Goal: Information Seeking & Learning: Learn about a topic

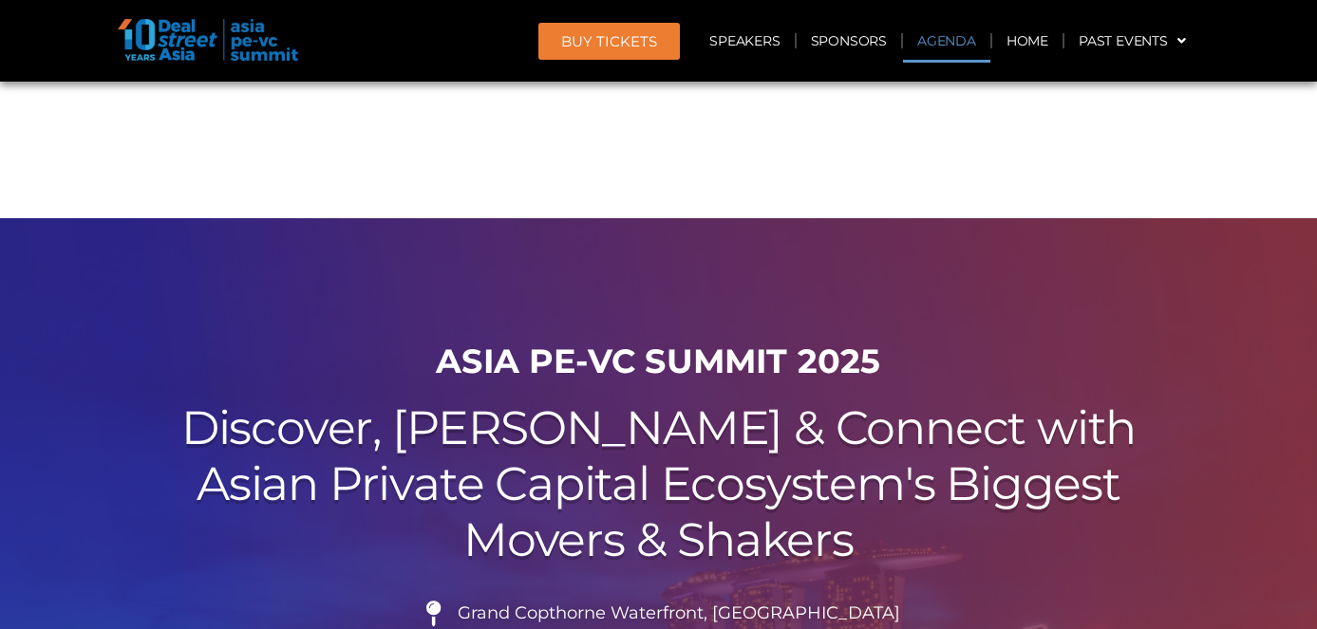
scroll to position [1206, 0]
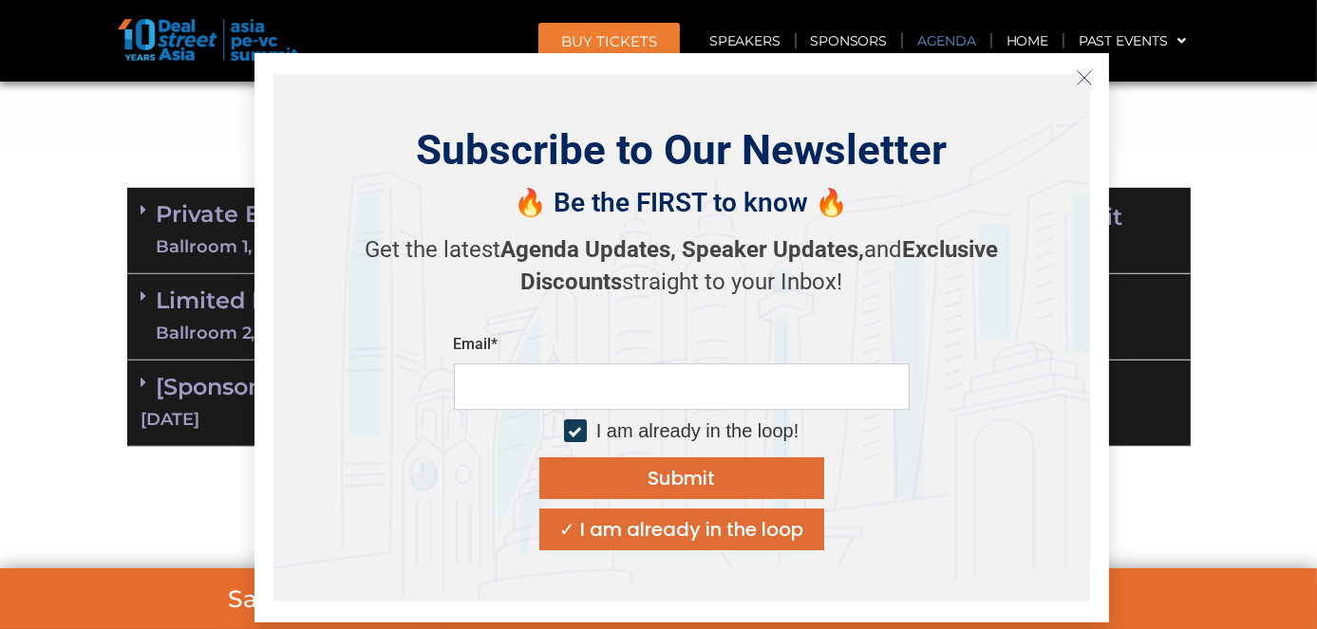
click at [1082, 78] on line "Close" at bounding box center [1082, 76] width 13 height 13
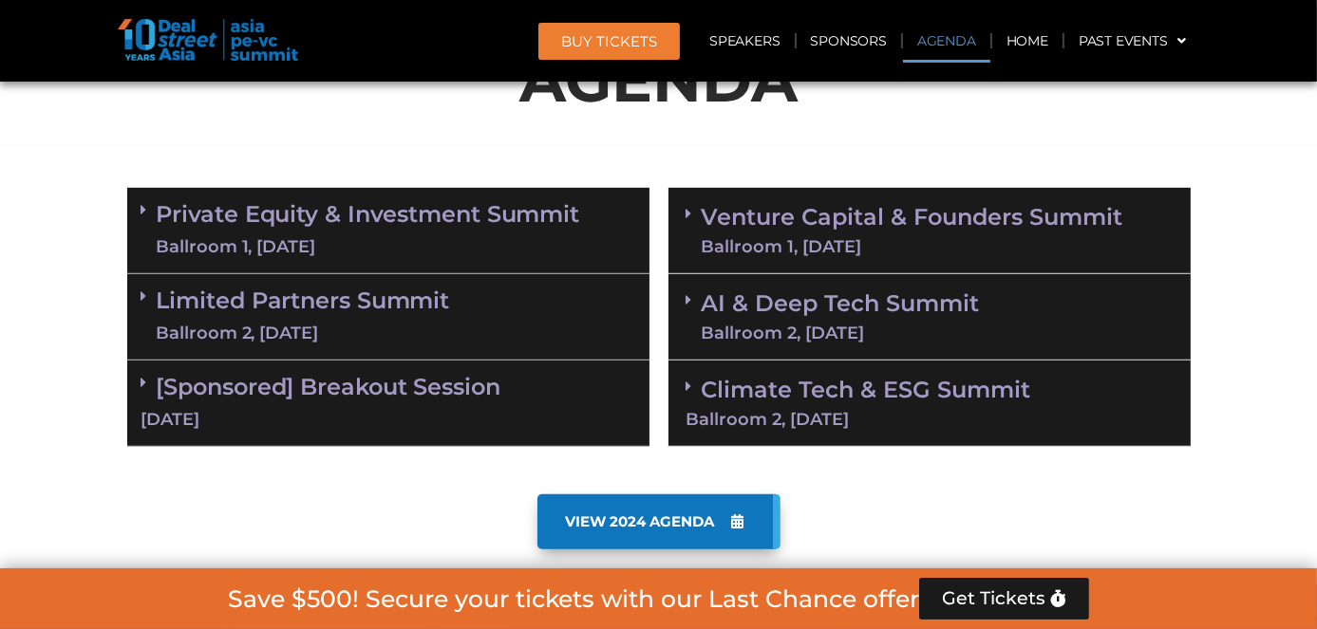
scroll to position [1218, 0]
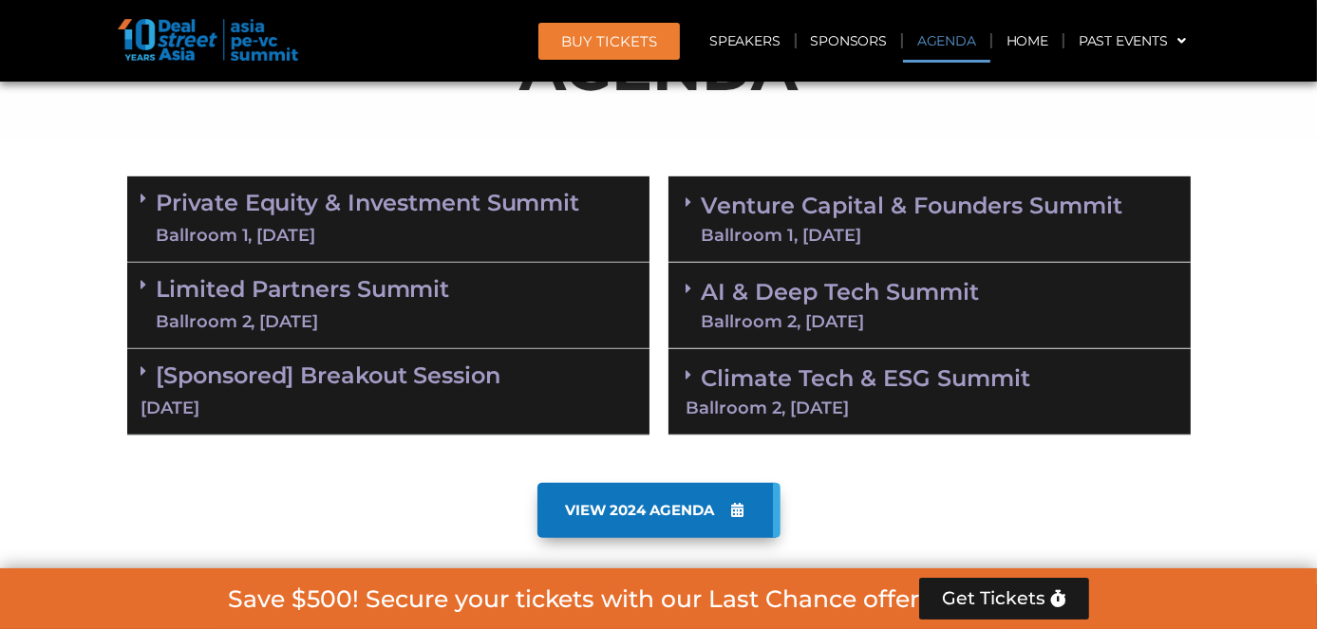
click at [498, 204] on link "Private Equity & Investment Summit Ballroom 1, [DATE]" at bounding box center [368, 219] width 423 height 57
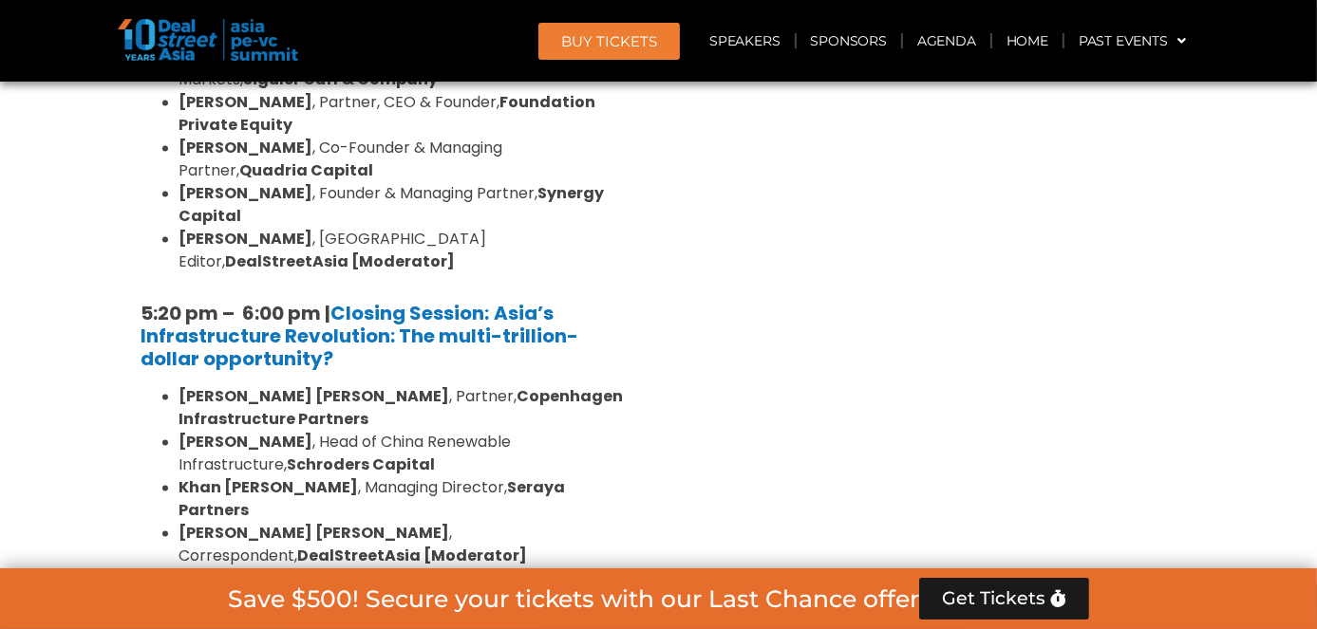
scroll to position [3834, 0]
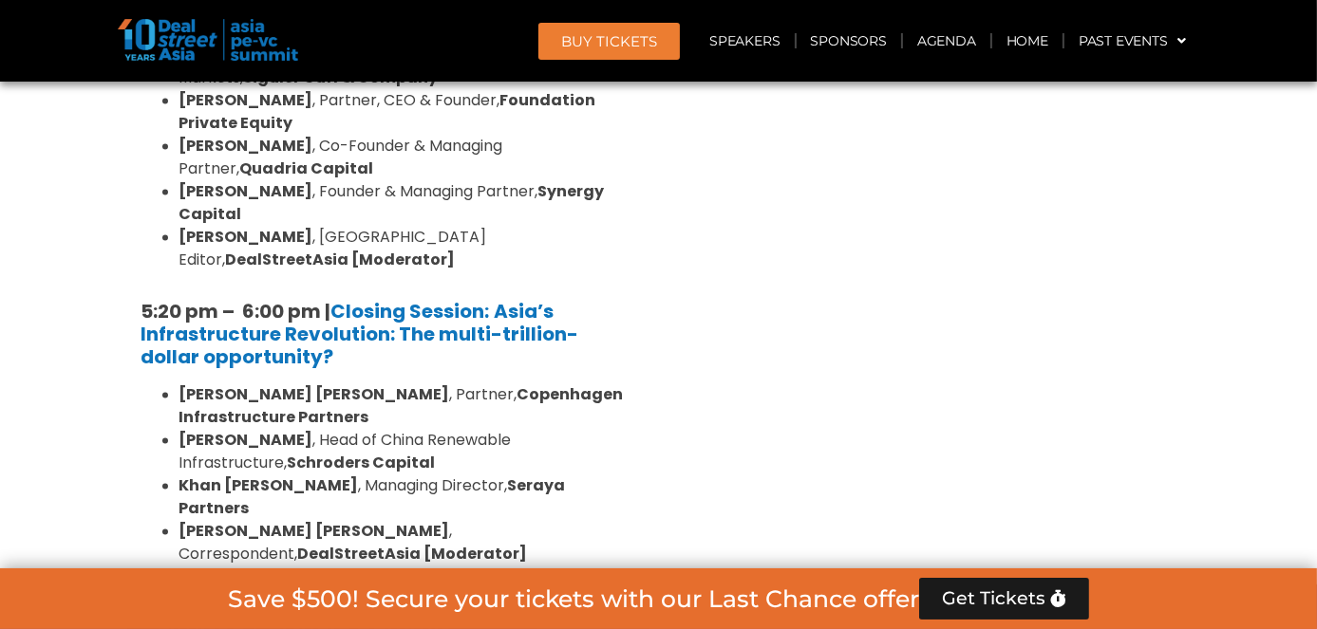
click at [365, 611] on link "Limited Partners [GEOGRAPHIC_DATA] 2, [DATE]" at bounding box center [303, 639] width 293 height 57
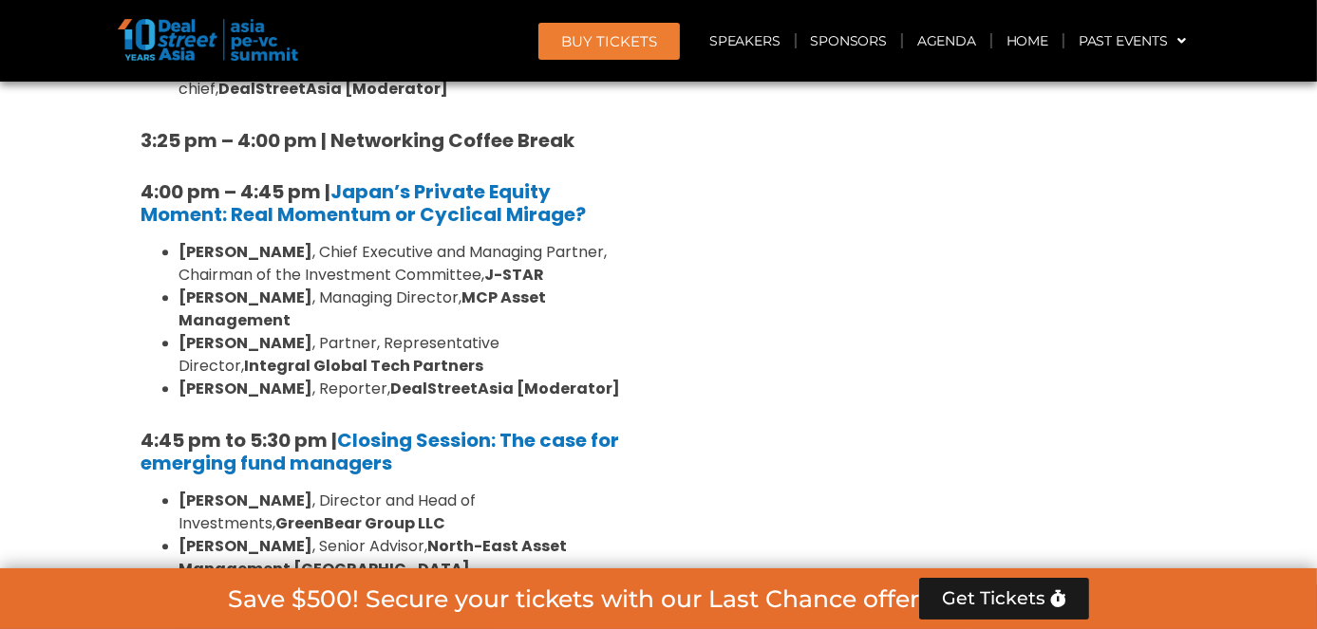
scroll to position [5826, 0]
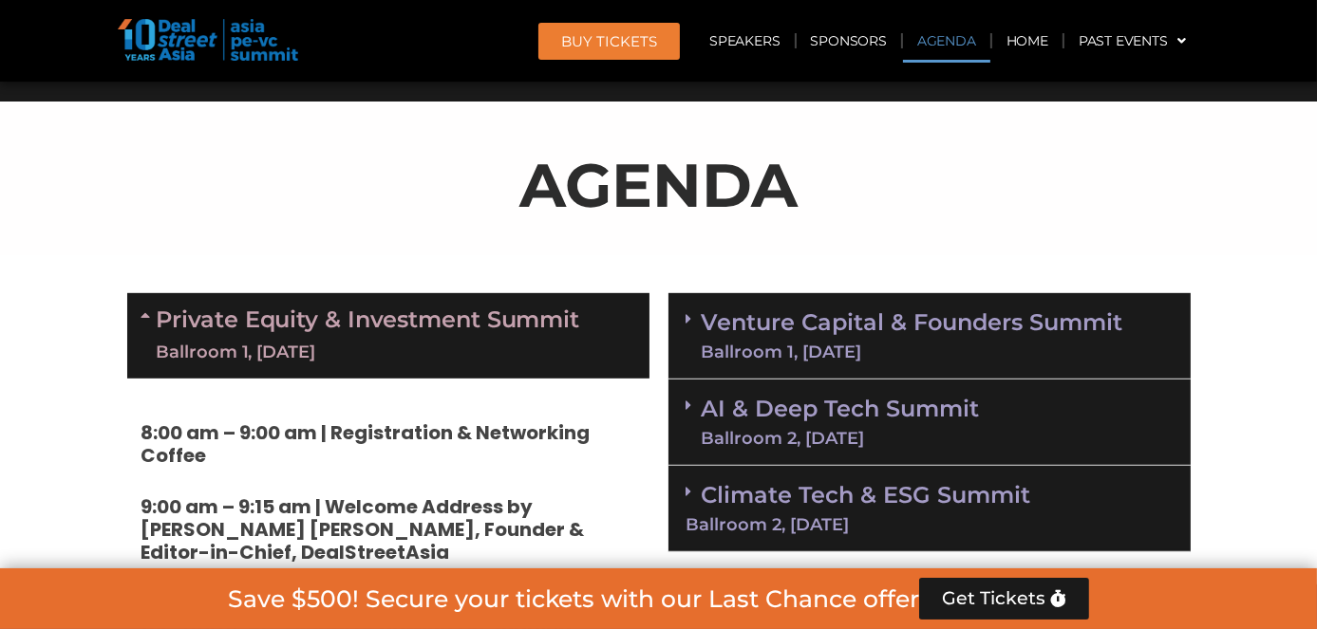
scroll to position [1251, 0]
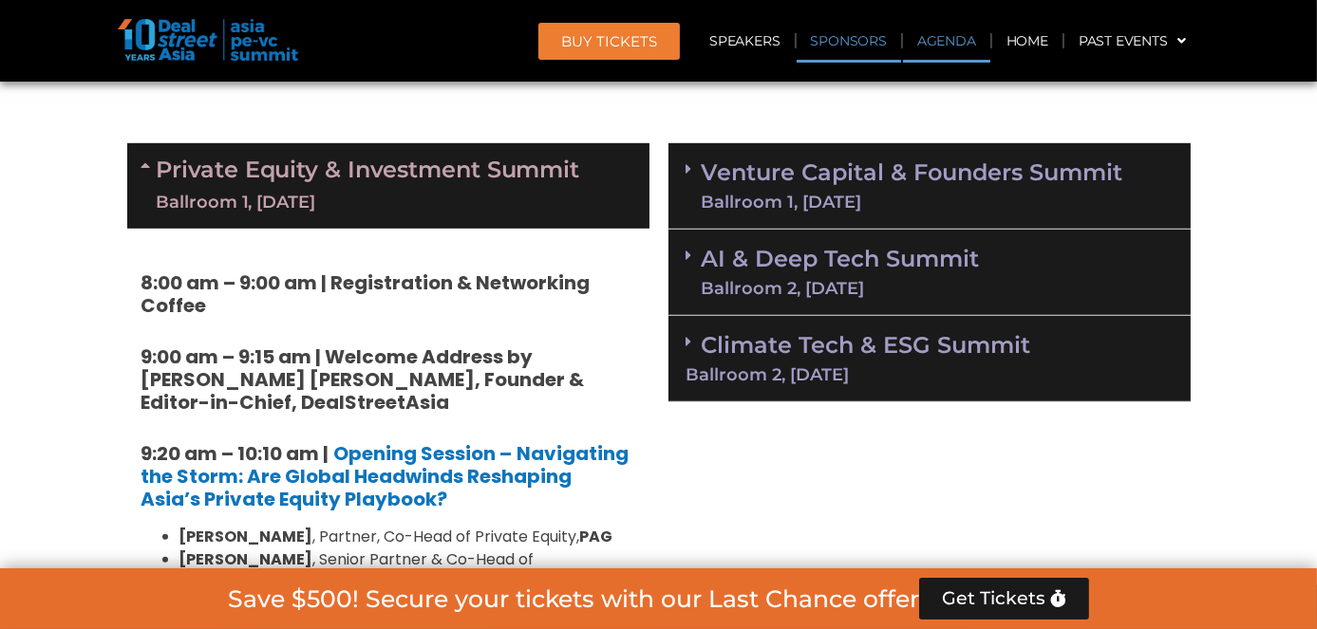
click at [841, 37] on link "Sponsors" at bounding box center [848, 41] width 104 height 44
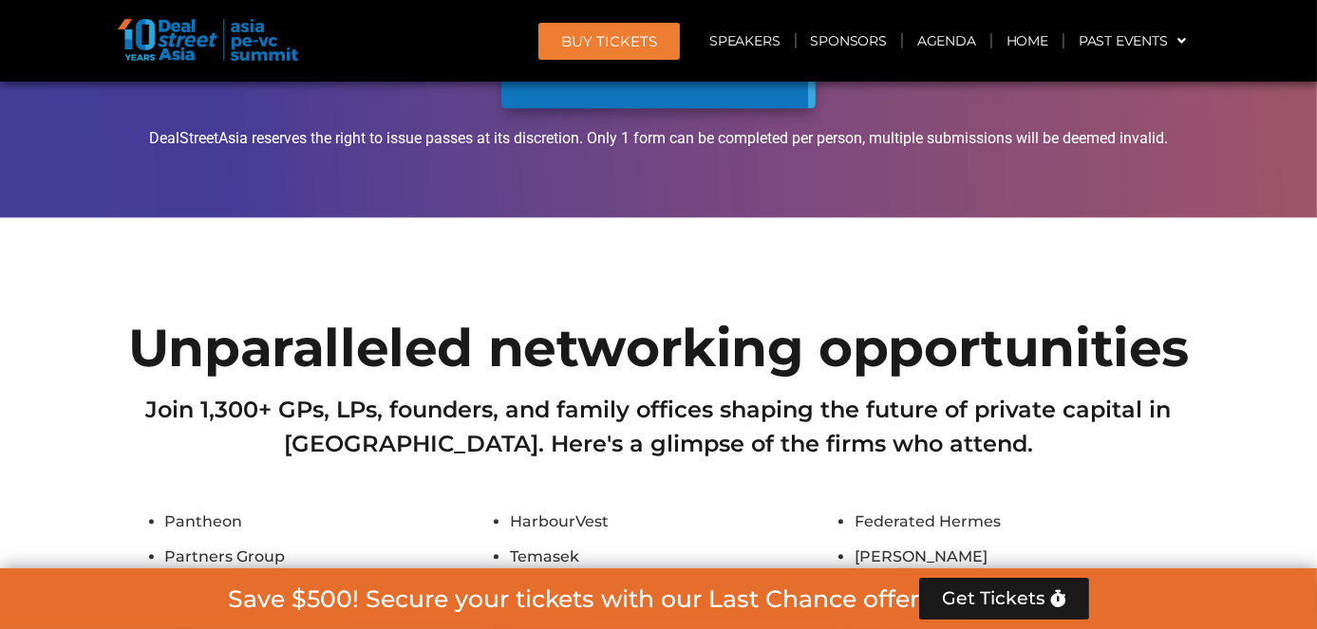
scroll to position [20327, 0]
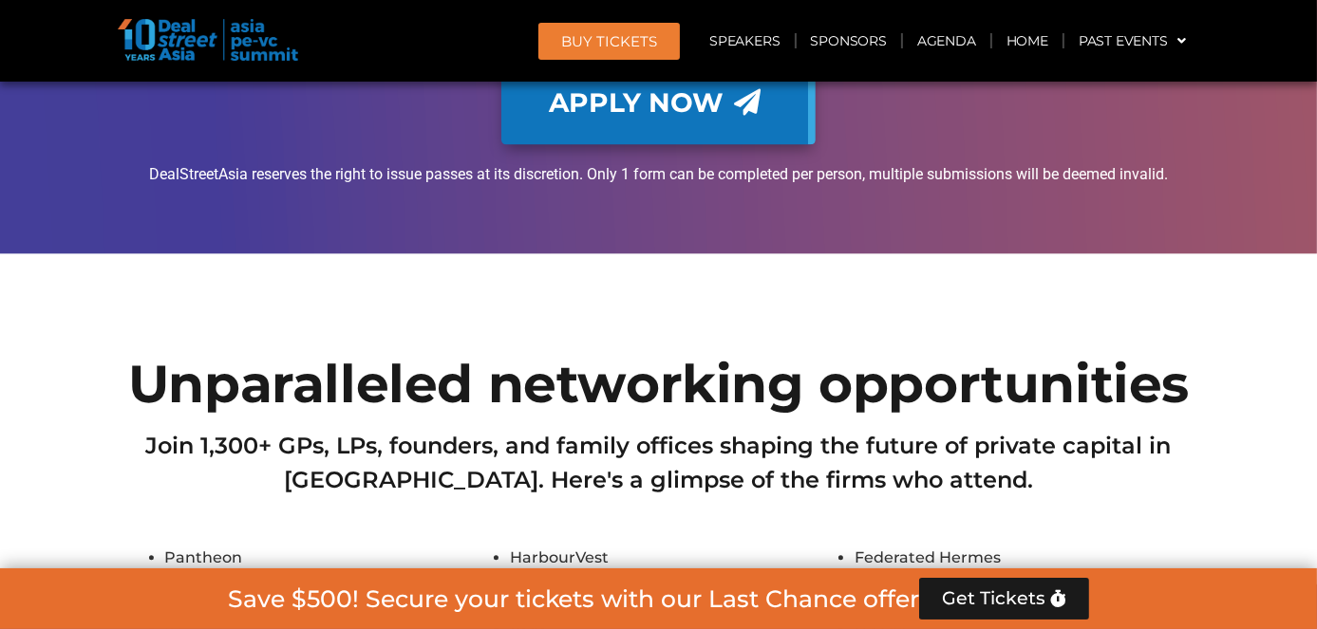
drag, startPoint x: 632, startPoint y: 253, endPoint x: 509, endPoint y: 253, distance: 123.4
copy li "Alvernia Capital"
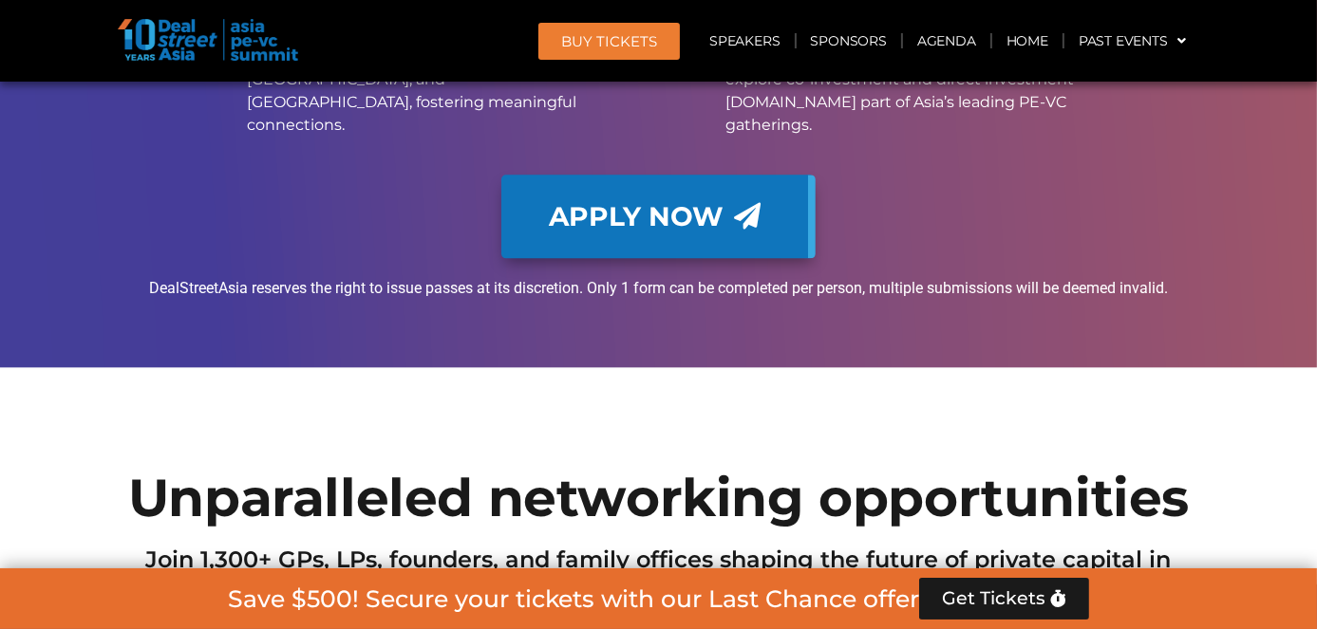
scroll to position [20203, 0]
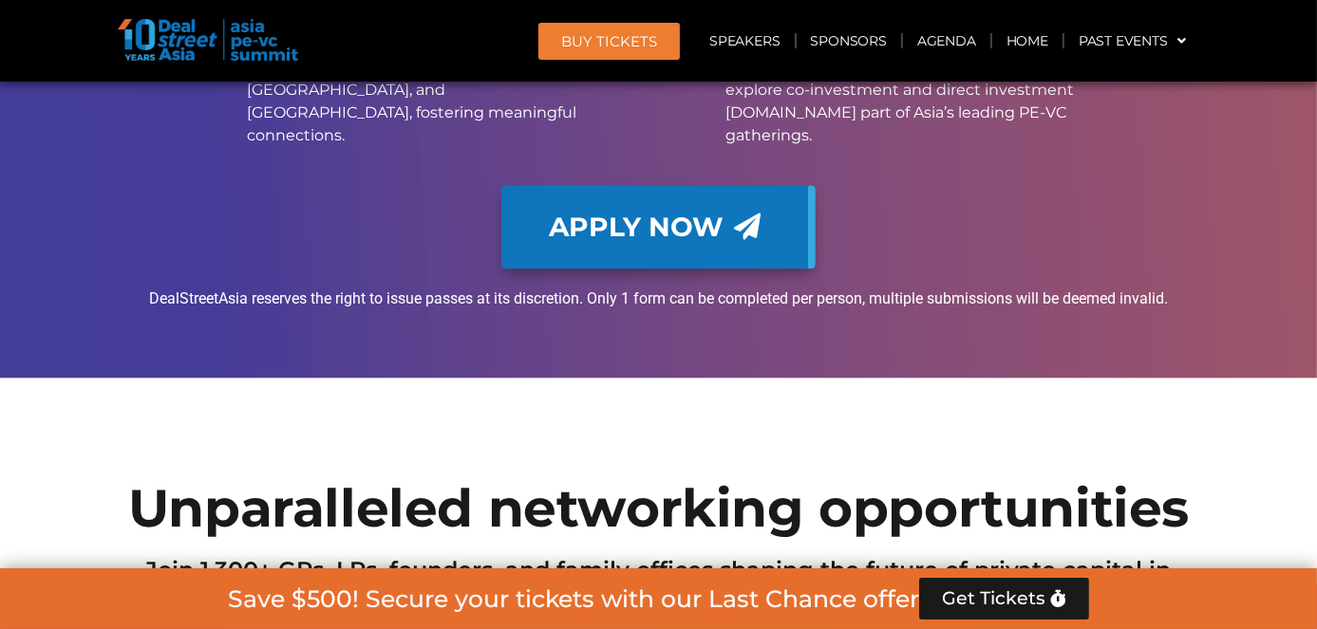
drag, startPoint x: 551, startPoint y: 273, endPoint x: 507, endPoint y: 269, distance: 43.9
copy li "Oriza"
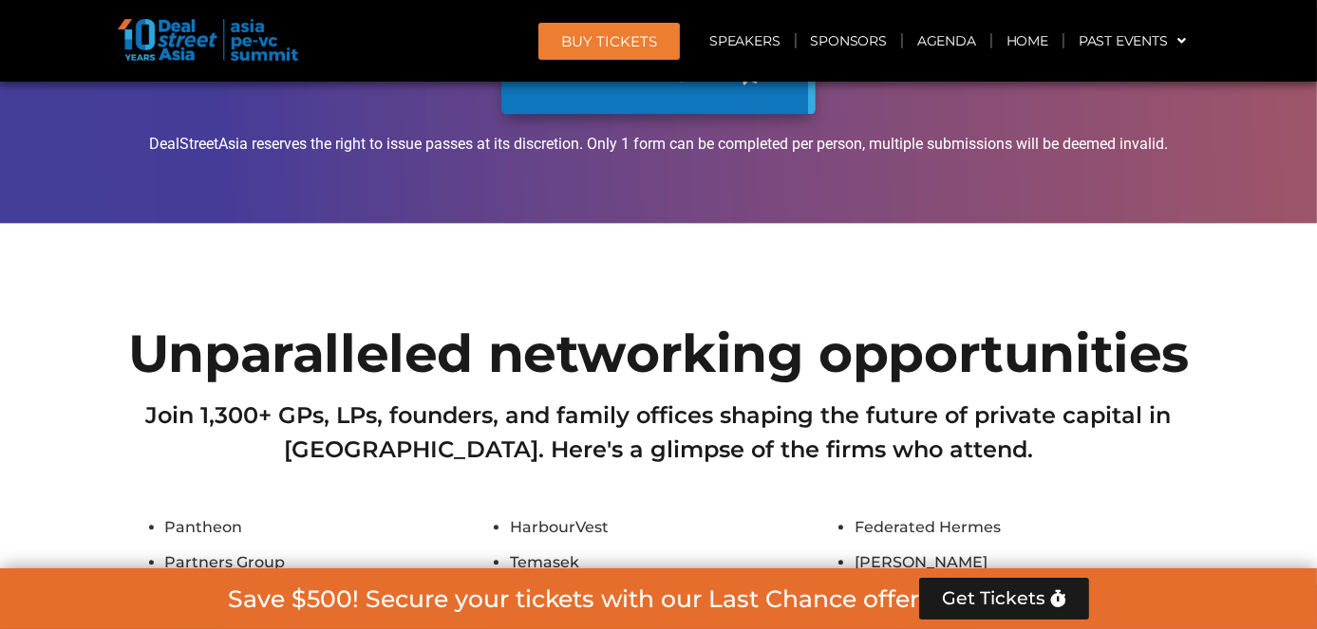
scroll to position [20356, 0]
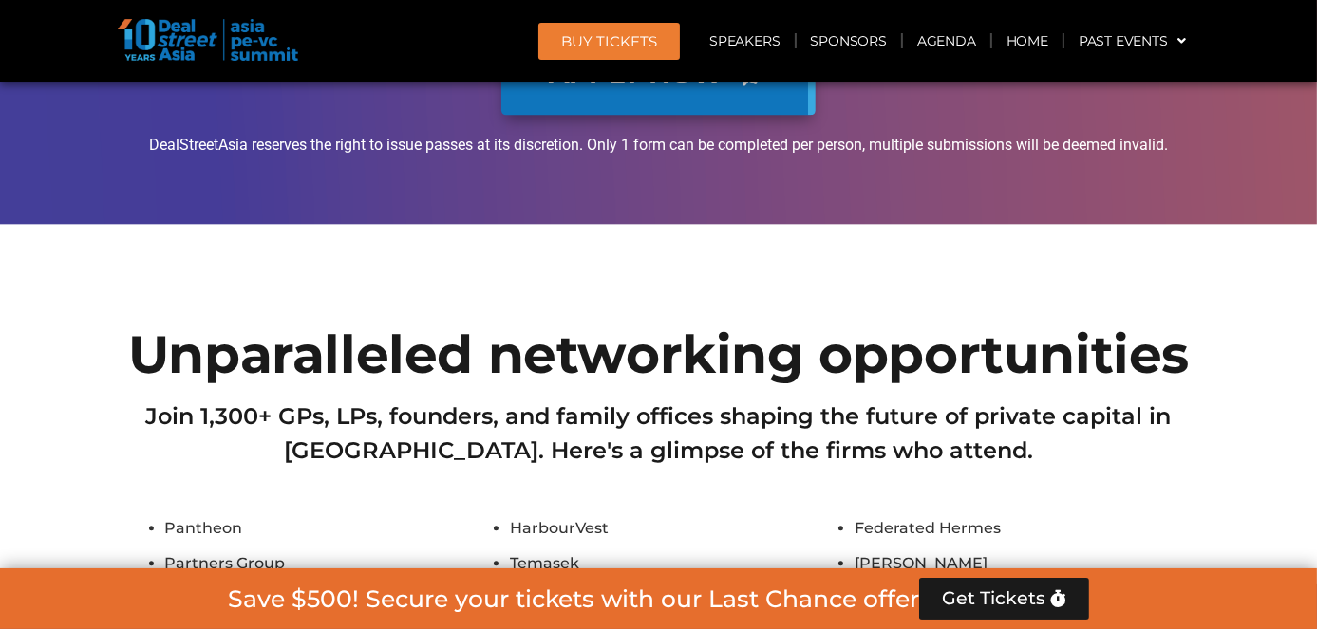
drag, startPoint x: 606, startPoint y: 363, endPoint x: 508, endPoint y: 372, distance: 98.2
copy li "Catamaran"
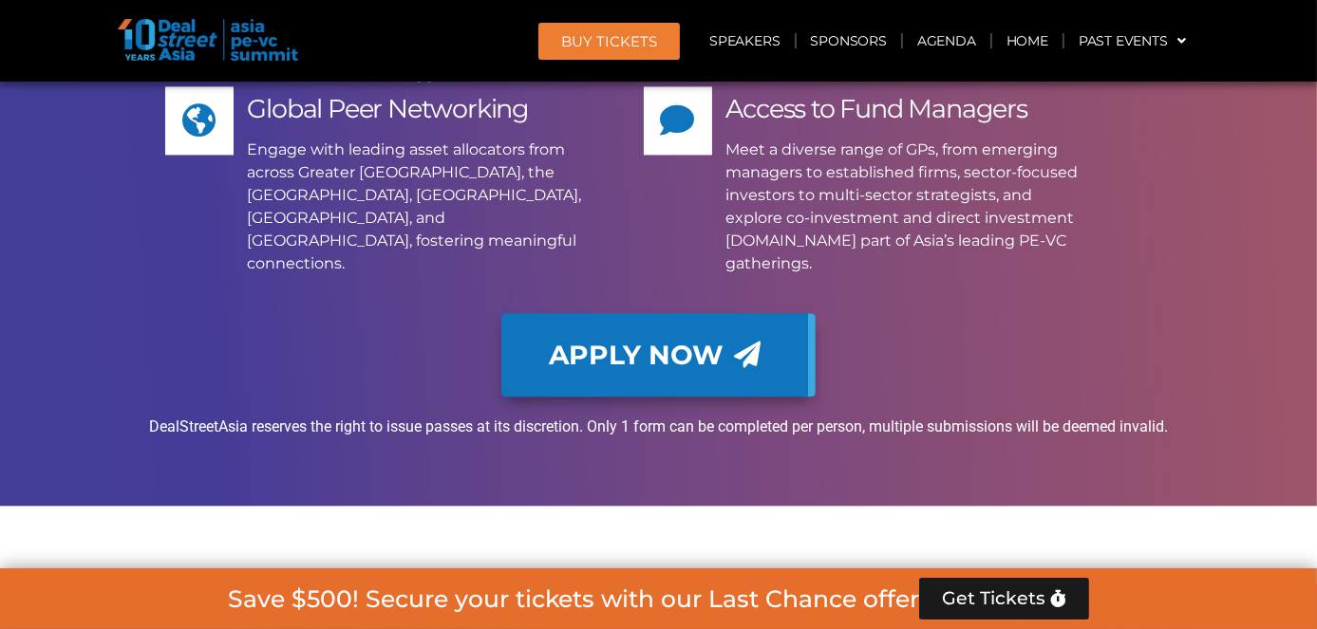
scroll to position [20076, 0]
drag, startPoint x: 577, startPoint y: 290, endPoint x: 511, endPoint y: 292, distance: 66.5
copy li "Ekuinas"
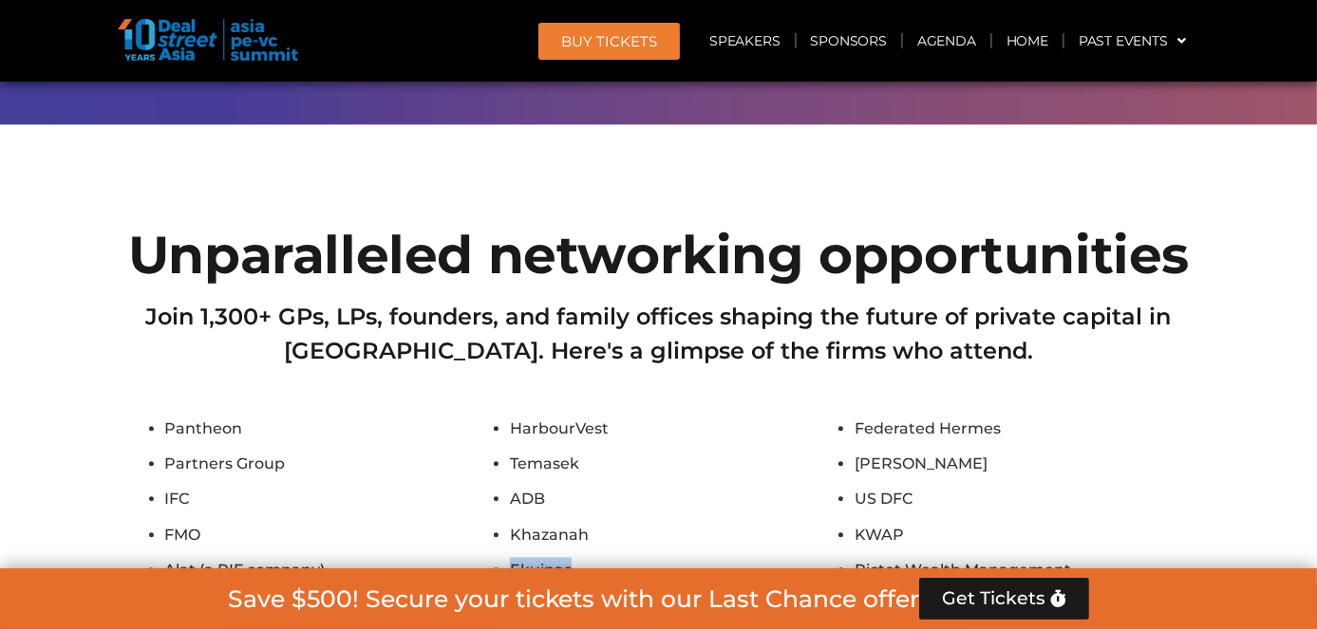
scroll to position [20457, 0]
